Goal: Information Seeking & Learning: Learn about a topic

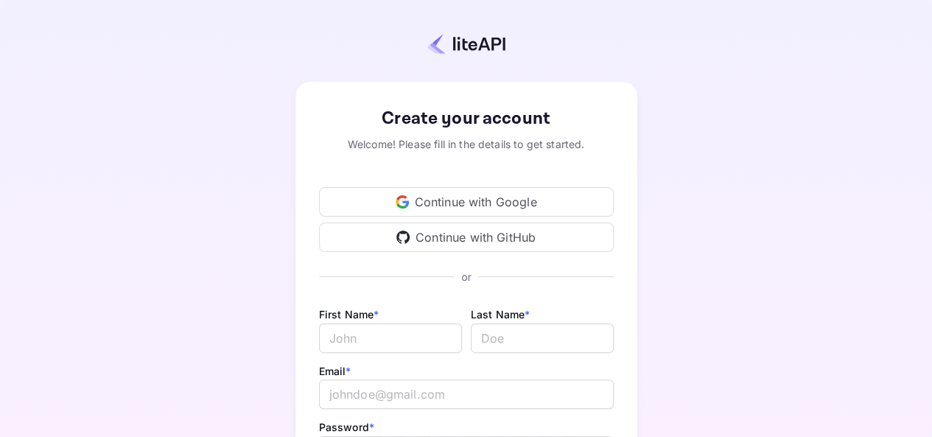
click at [477, 198] on div "Continue with Google" at bounding box center [466, 201] width 295 height 29
click at [523, 199] on div "Continue with Google" at bounding box center [466, 201] width 295 height 29
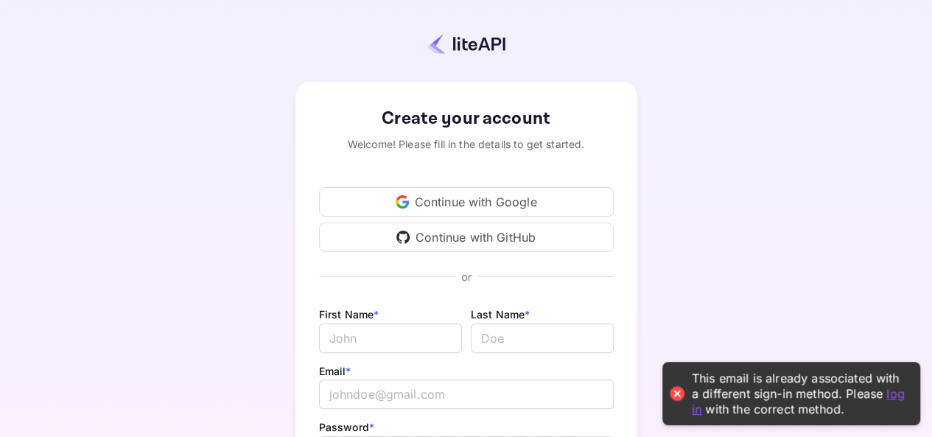
scroll to position [220, 0]
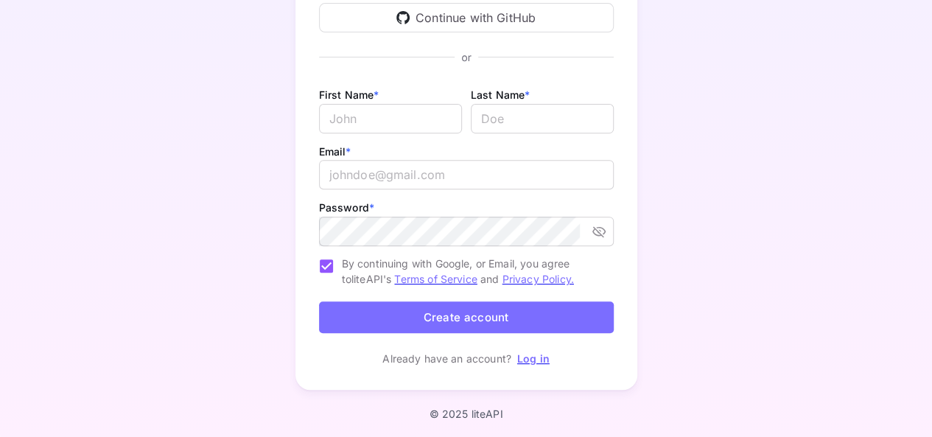
click at [526, 363] on link "Log in" at bounding box center [533, 358] width 32 height 13
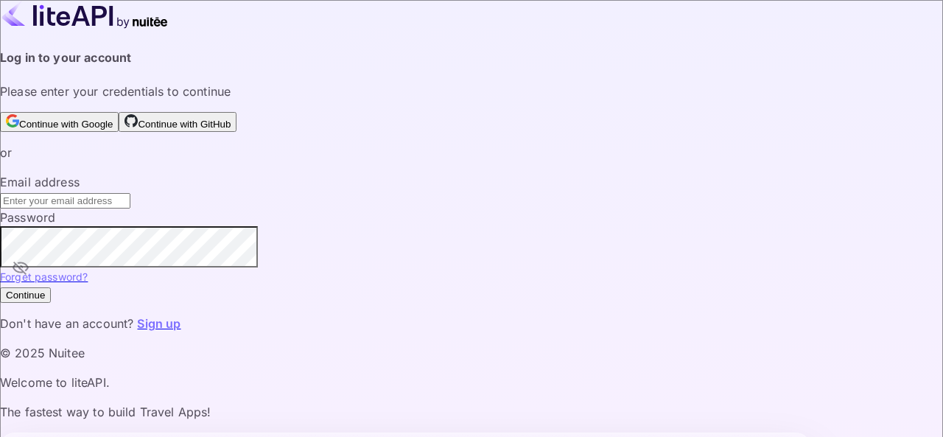
click at [119, 123] on button "Continue with Google" at bounding box center [59, 122] width 119 height 20
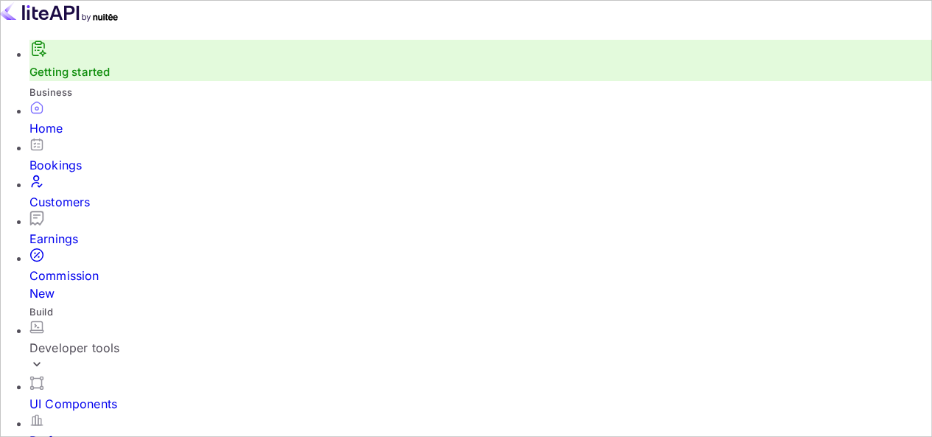
click at [143, 320] on div "Developer tools" at bounding box center [480, 348] width 903 height 56
click at [60, 376] on div "API docs and SDKs" at bounding box center [480, 396] width 903 height 41
click at [66, 429] on p "API Keys" at bounding box center [68, 438] width 49 height 18
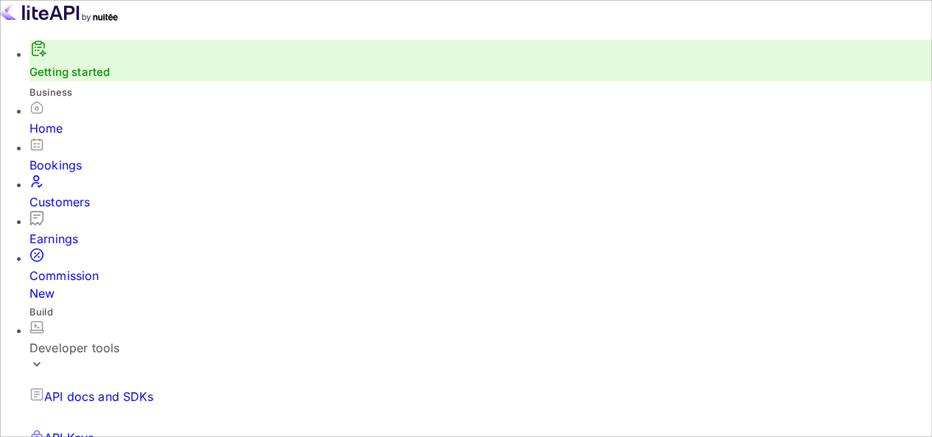
click at [83, 388] on p "API docs and SDKs" at bounding box center [99, 397] width 110 height 18
